Goal: Communication & Community: Answer question/provide support

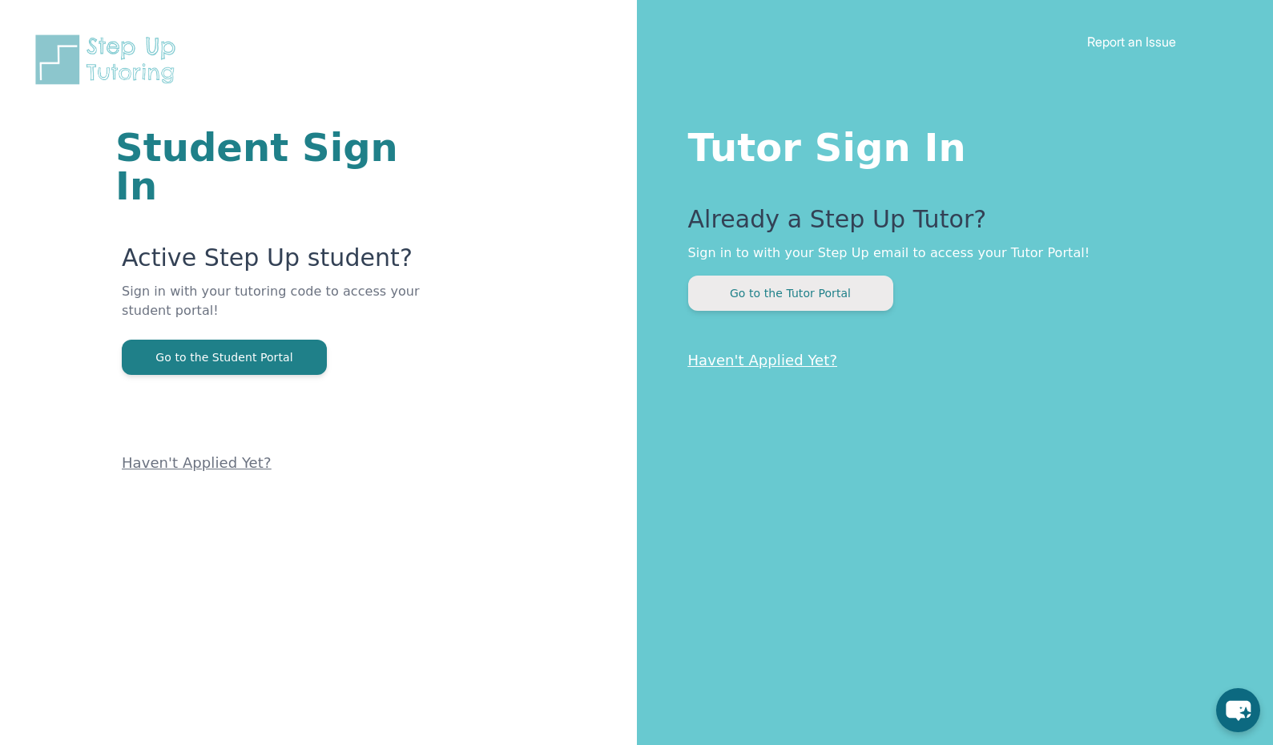
click at [816, 296] on button "Go to the Tutor Portal" at bounding box center [790, 293] width 205 height 35
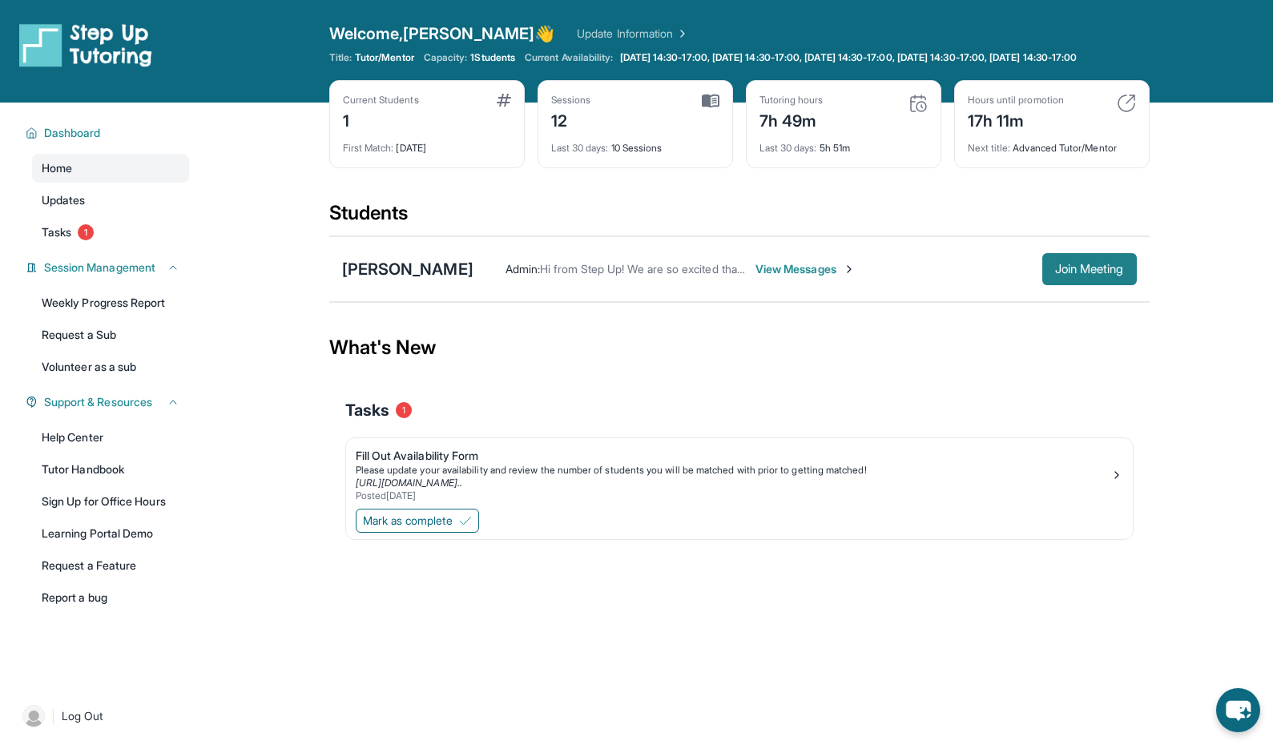
click at [1090, 274] on span "Join Meeting" at bounding box center [1089, 269] width 69 height 10
click at [1077, 274] on span "Join Meeting" at bounding box center [1089, 269] width 69 height 10
click at [1079, 274] on span "Join Meeting" at bounding box center [1089, 269] width 69 height 10
click at [1081, 285] on button "Join Meeting" at bounding box center [1089, 269] width 95 height 32
click at [1078, 274] on span "Join Meeting" at bounding box center [1089, 269] width 69 height 10
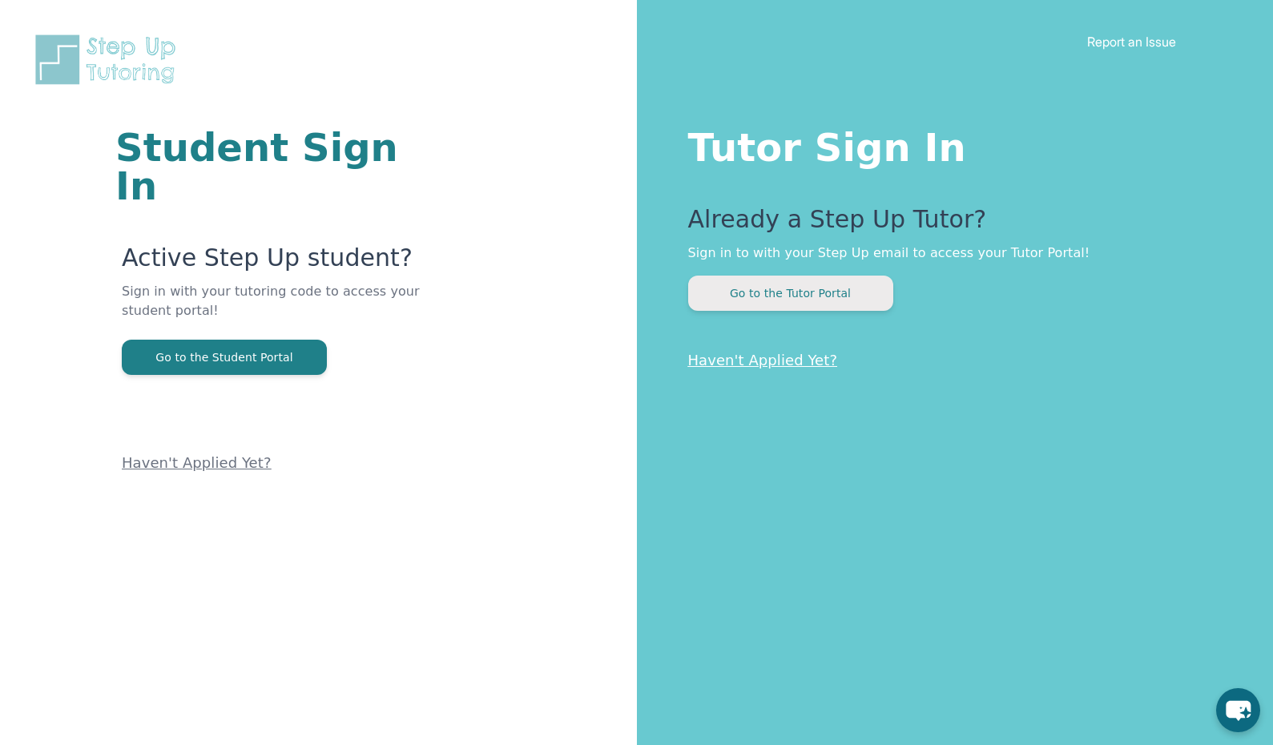
click at [812, 295] on button "Go to the Tutor Portal" at bounding box center [790, 293] width 205 height 35
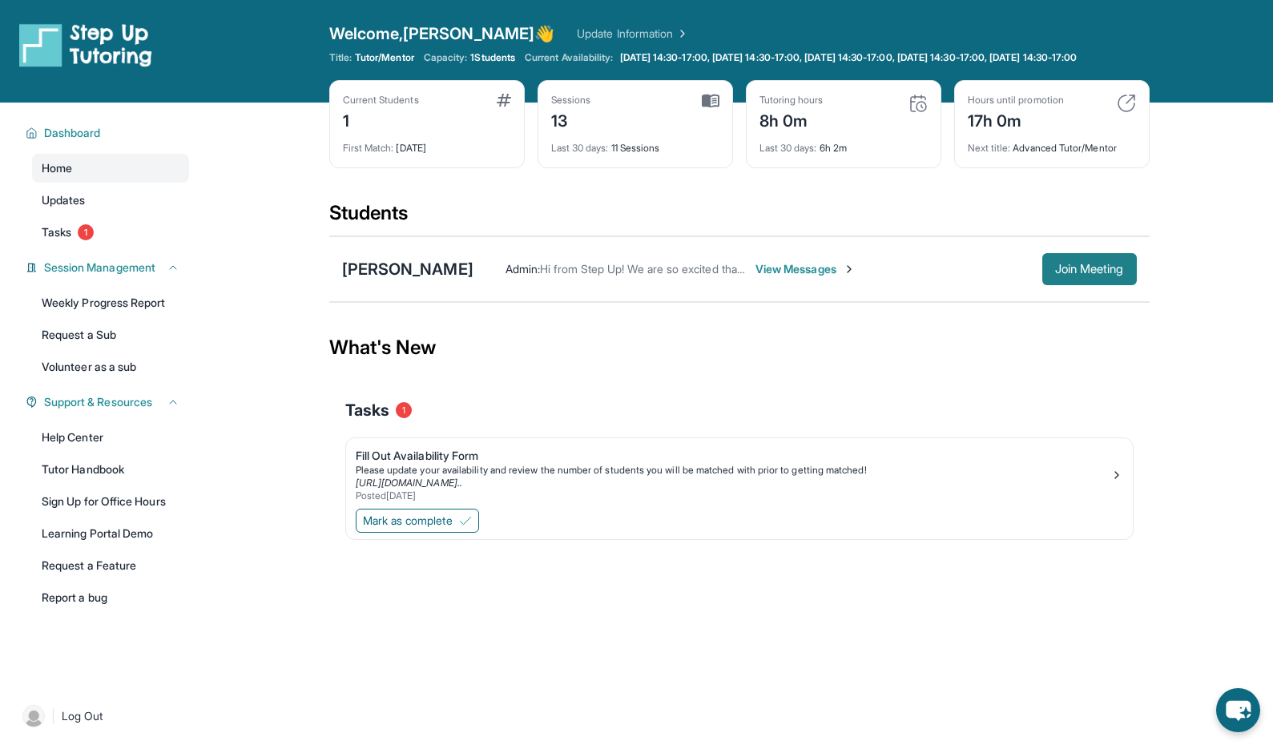
click at [1072, 274] on span "Join Meeting" at bounding box center [1089, 269] width 69 height 10
